Goal: Check status: Check status

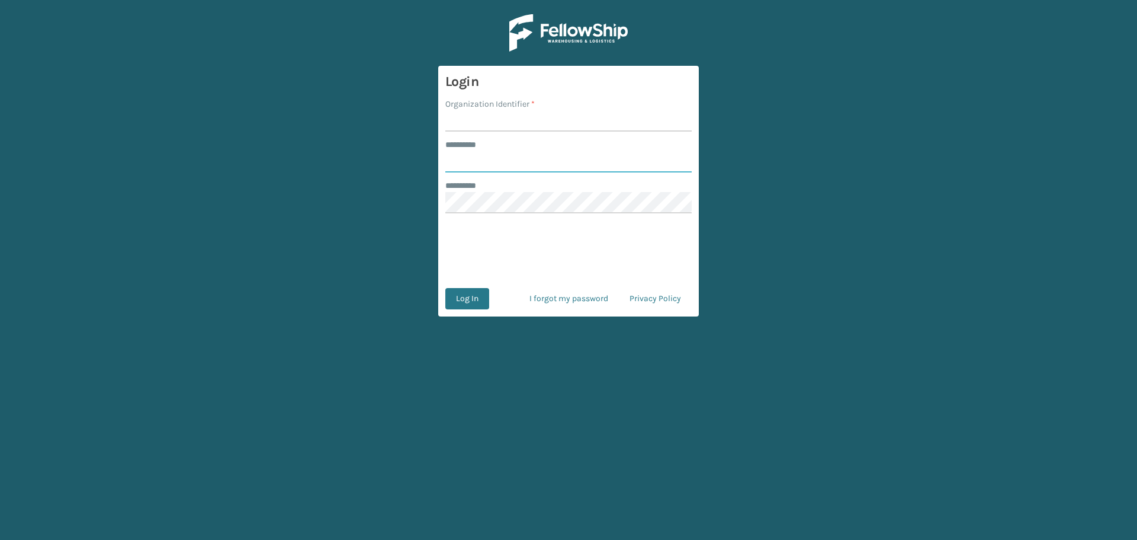
type input "******"
click at [470, 118] on input "Organization Identifier *" at bounding box center [569, 120] width 246 height 21
type input "Koolmore"
click at [476, 297] on button "Log In" at bounding box center [468, 298] width 44 height 21
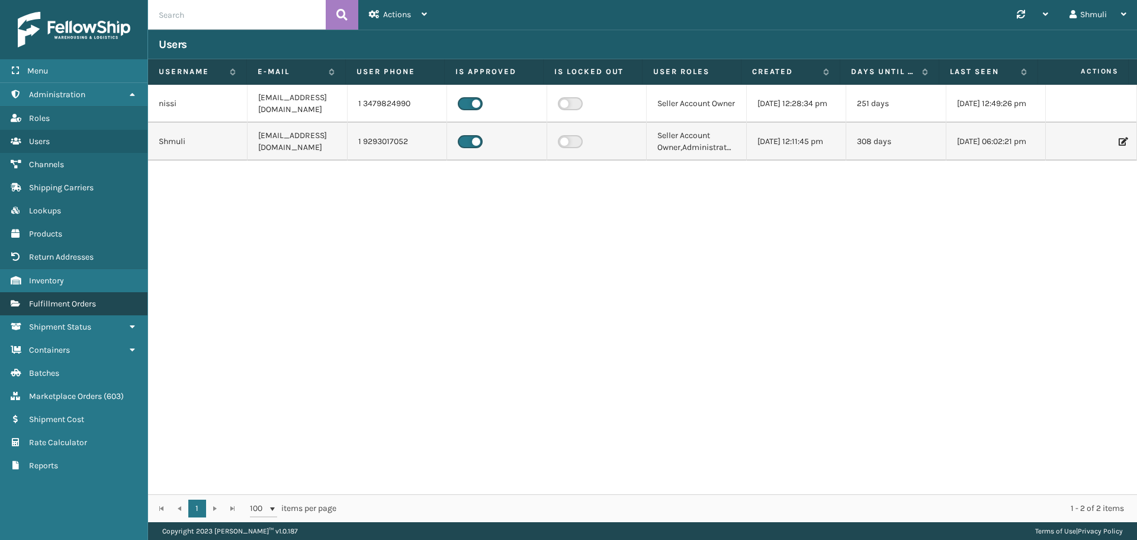
click at [72, 300] on span "Fulfillment Orders" at bounding box center [62, 304] width 67 height 10
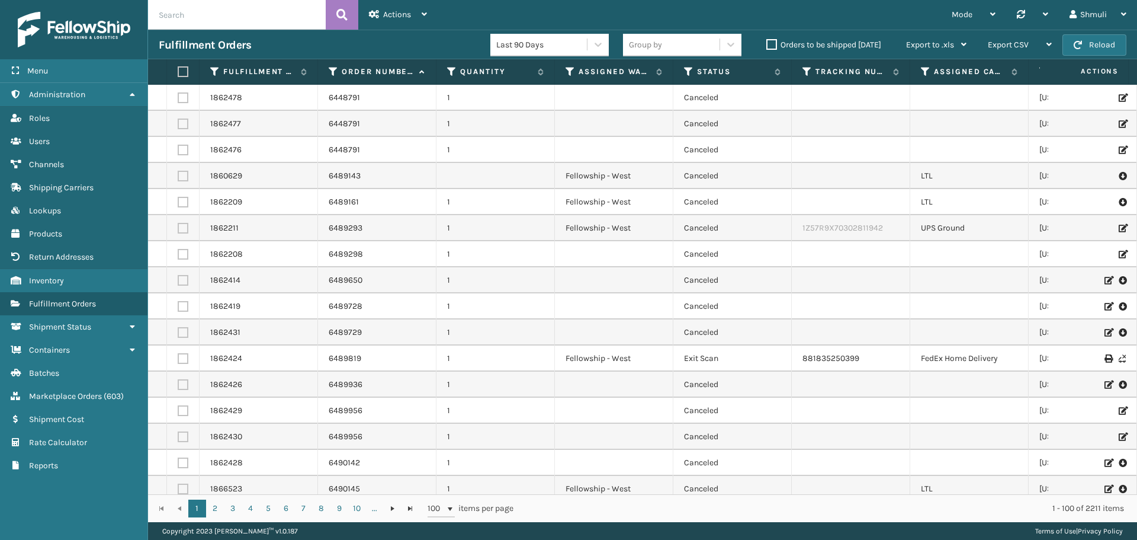
click at [191, 19] on input "text" at bounding box center [237, 15] width 178 height 30
paste input "6530718"
type input "6530718"
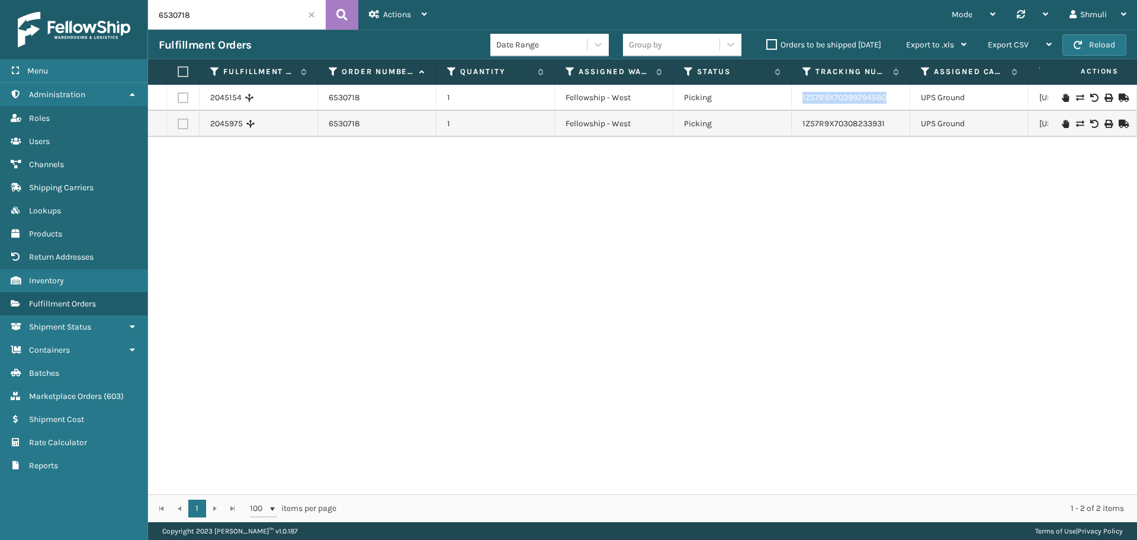
drag, startPoint x: 890, startPoint y: 95, endPoint x: 803, endPoint y: 104, distance: 87.6
click at [803, 104] on td "1Z57R9X70399294580" at bounding box center [851, 98] width 118 height 26
copy link "1Z57R9X70399294580"
drag, startPoint x: 890, startPoint y: 125, endPoint x: 760, endPoint y: 9, distance: 175.0
click at [801, 130] on td "1Z57R9X70308233931" at bounding box center [851, 124] width 118 height 26
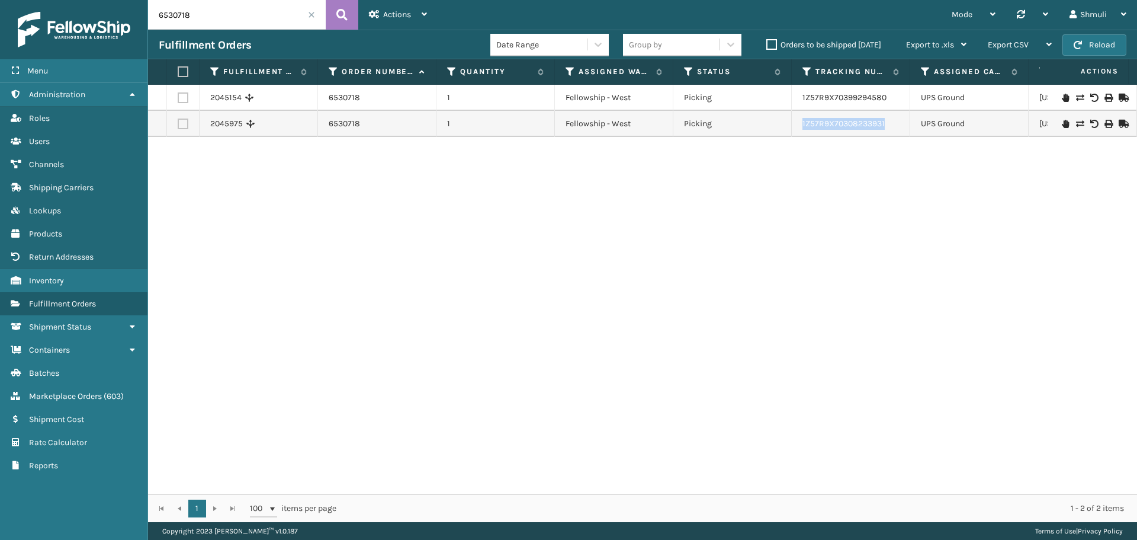
copy link "1Z57R9X70308233931"
